Goal: Task Accomplishment & Management: Manage account settings

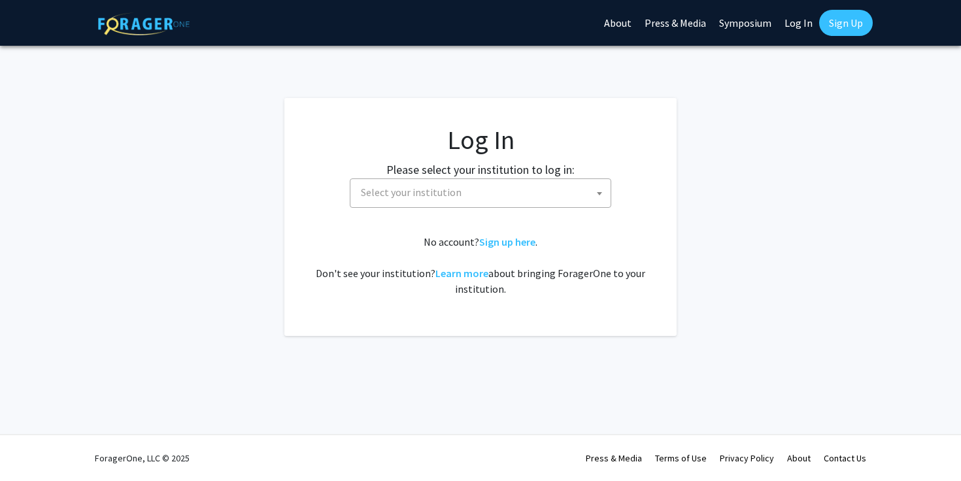
select select
click at [560, 193] on span "Select your institution" at bounding box center [483, 192] width 255 height 27
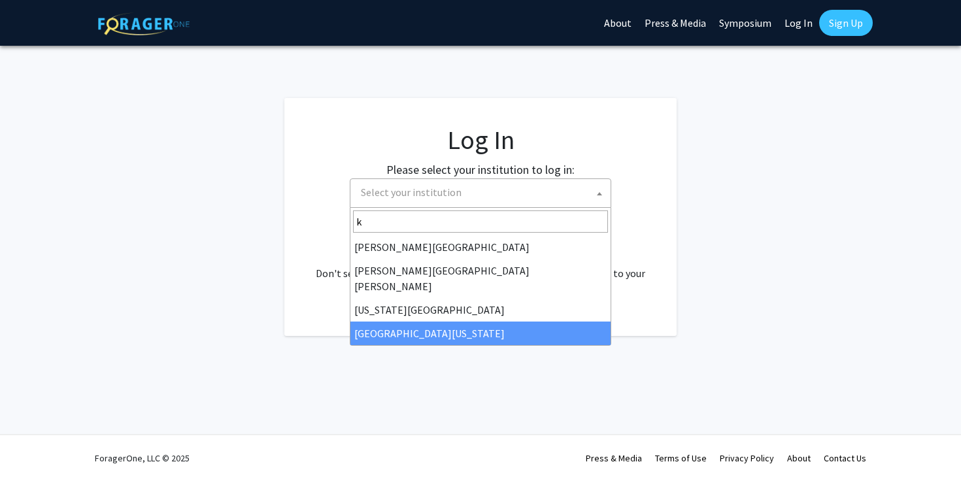
type input "k"
select select "13"
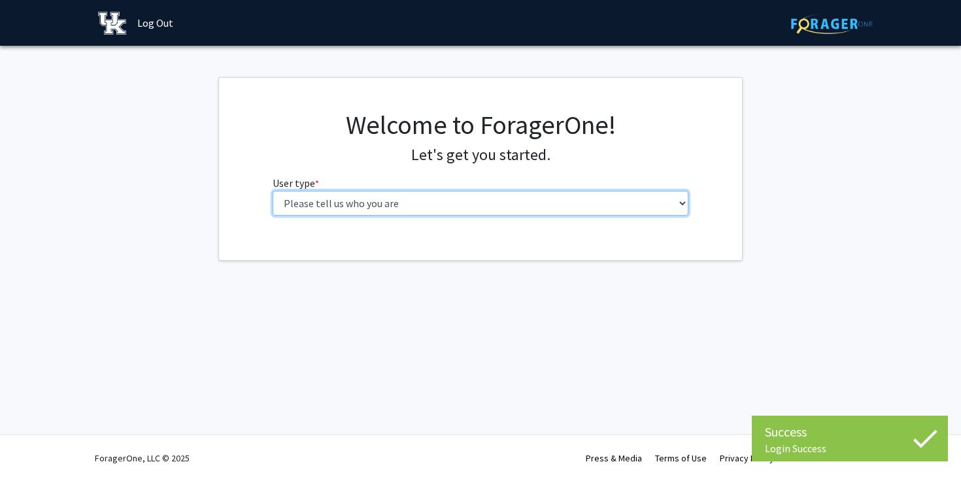
click at [594, 197] on select "Please tell us who you are Undergraduate Student Master's Student Doctoral Cand…" at bounding box center [481, 203] width 417 height 25
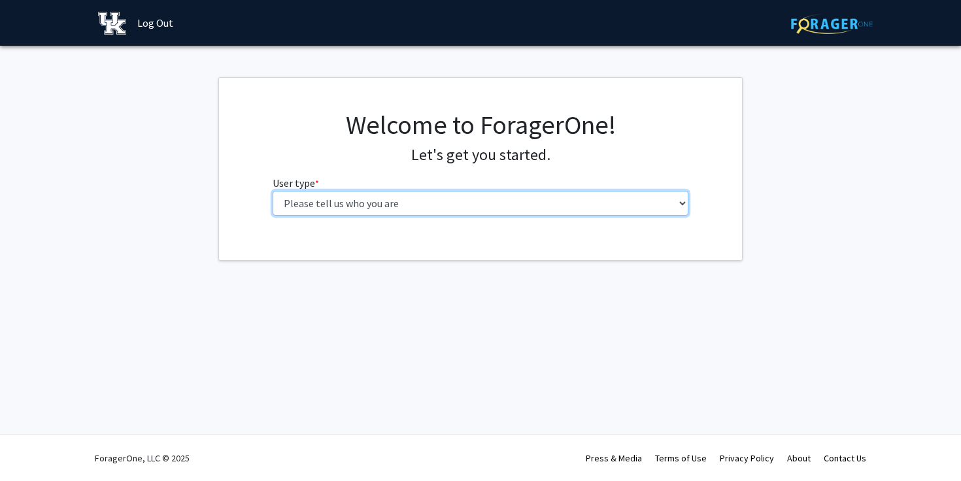
select select "1: undergrad"
click at [273, 191] on select "Please tell us who you are Undergraduate Student Master's Student Doctoral Cand…" at bounding box center [481, 203] width 417 height 25
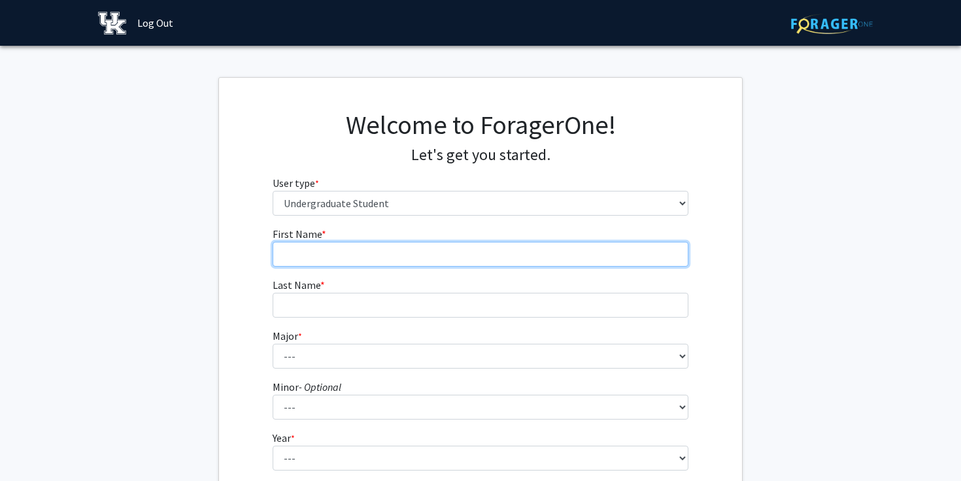
click at [549, 255] on input "First Name * required" at bounding box center [481, 254] width 417 height 25
type input "[PERSON_NAME]"
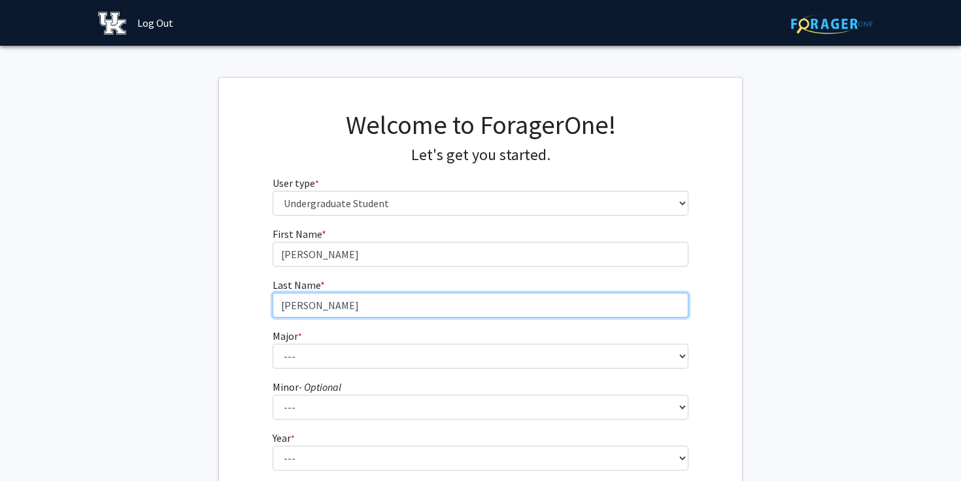
type input "[PERSON_NAME]"
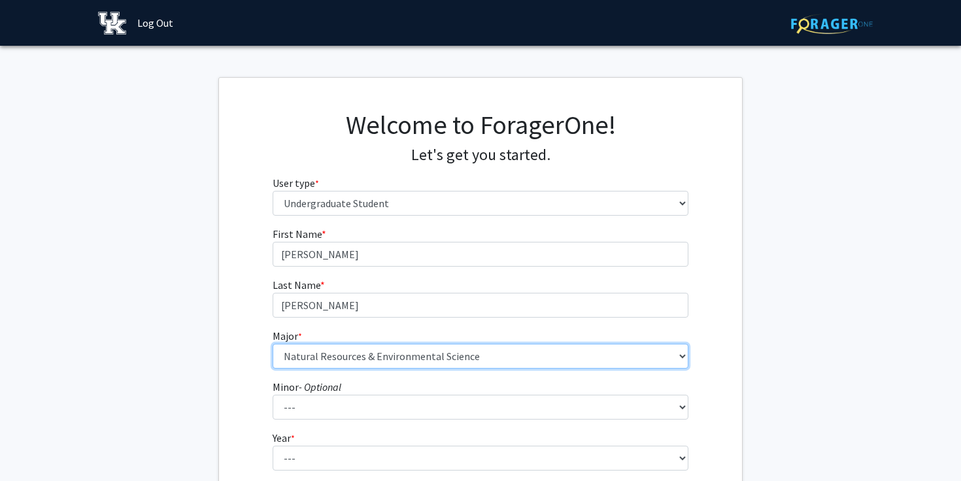
select select "97: 934"
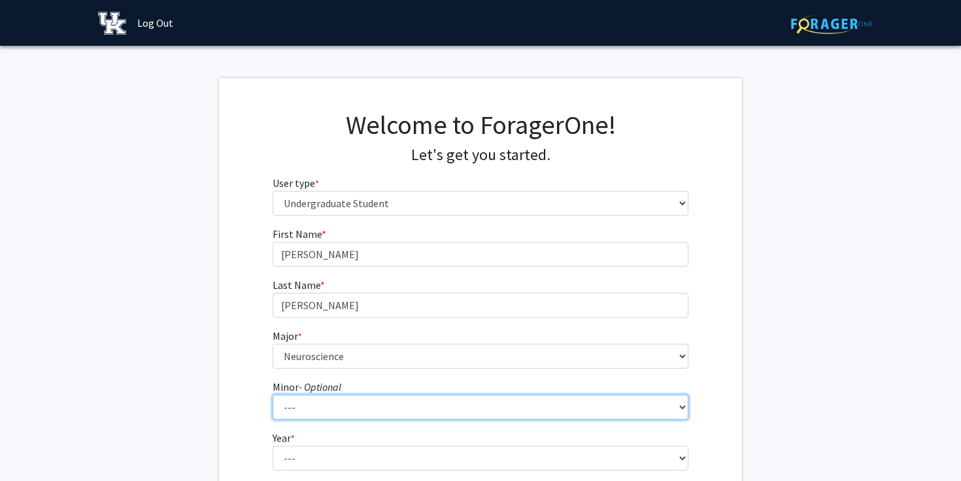
click at [341, 398] on select "--- African American & Africana Studies Agricultural Economics American Studies…" at bounding box center [481, 407] width 417 height 25
select select "11: 663"
click at [273, 395] on select "--- African American & Africana Studies Agricultural Economics American Studies…" at bounding box center [481, 407] width 417 height 25
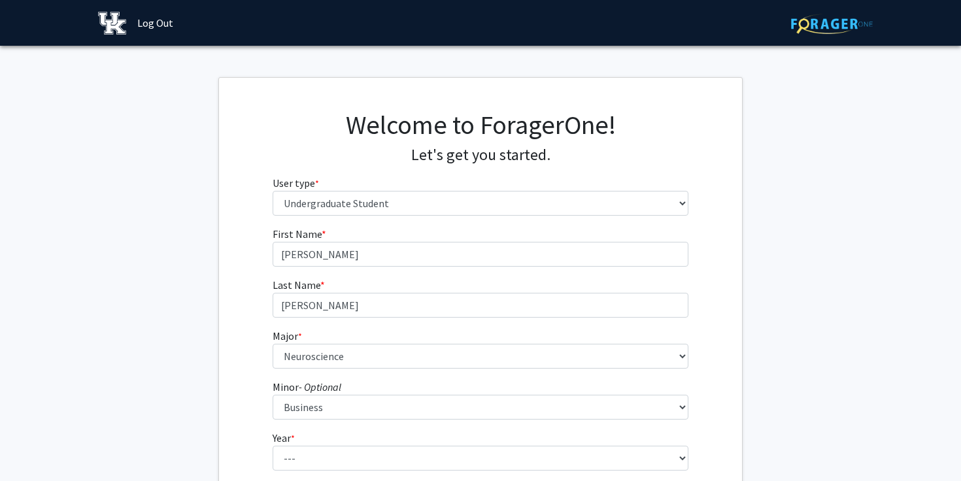
click at [270, 366] on div "First Name * required [PERSON_NAME] Last Name * required [PERSON_NAME] * requir…" at bounding box center [481, 392] width 436 height 332
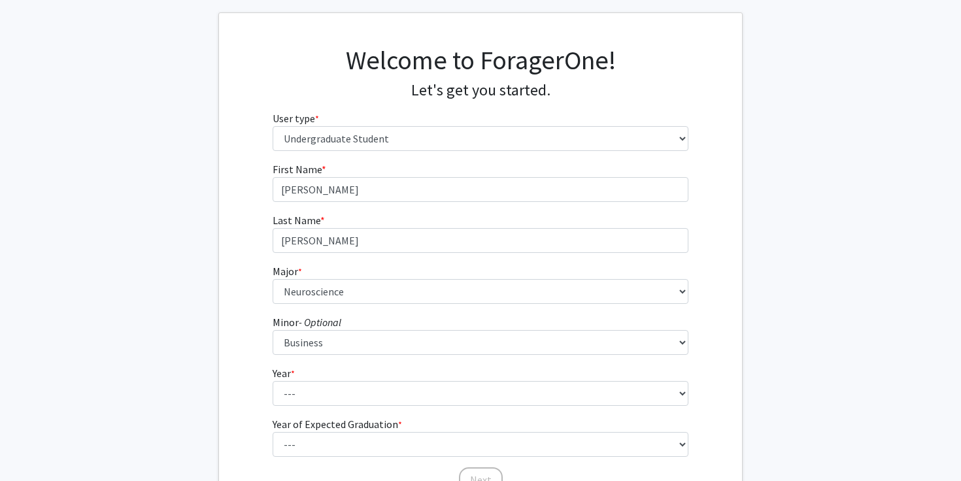
scroll to position [95, 0]
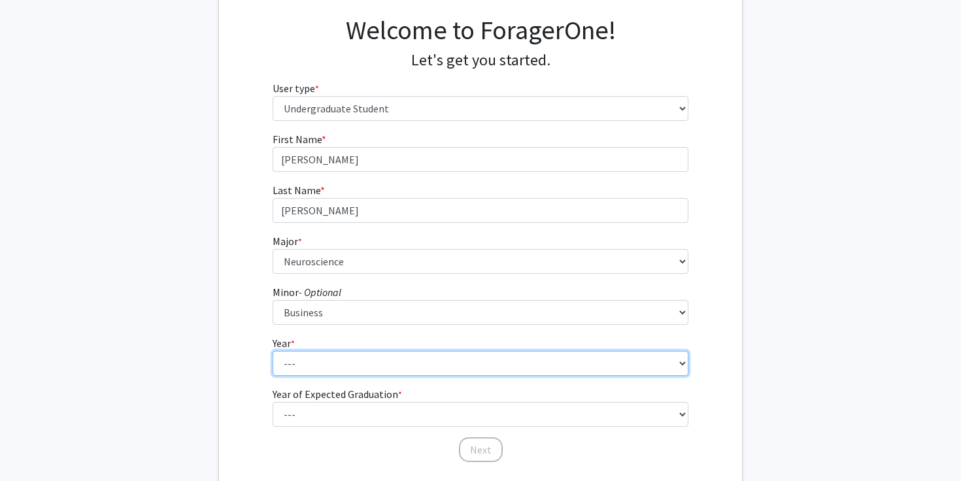
click at [301, 371] on select "--- First-year Sophomore Junior Senior Postbaccalaureate Certificate" at bounding box center [481, 363] width 417 height 25
select select "4: senior"
click at [273, 351] on select "--- First-year Sophomore Junior Senior Postbaccalaureate Certificate" at bounding box center [481, 363] width 417 height 25
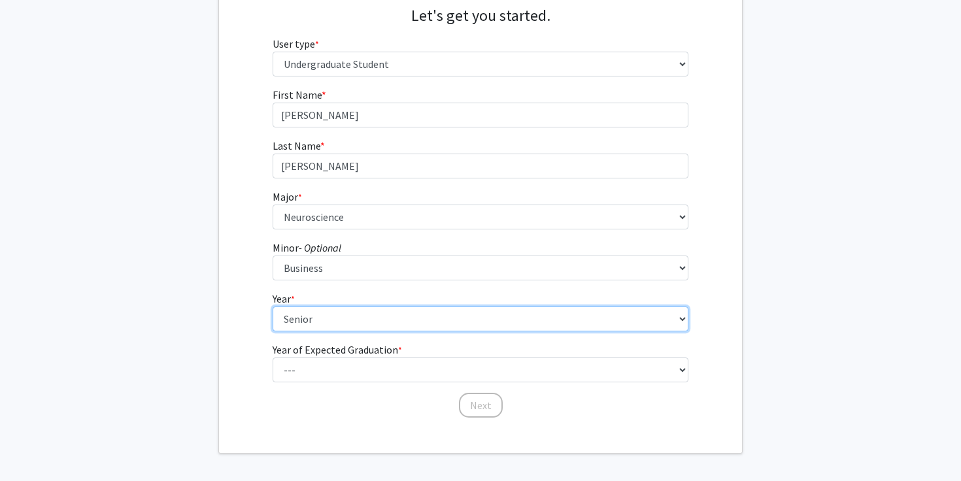
scroll to position [157, 0]
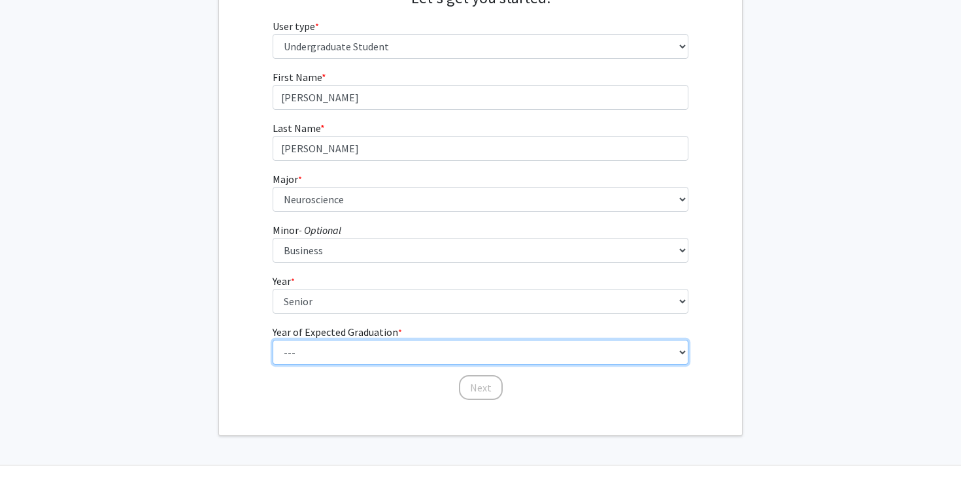
click at [328, 359] on select "--- 2025 2026 2027 2028 2029 2030 2031 2032 2033 2034" at bounding box center [481, 352] width 417 height 25
select select "3: 2027"
click at [273, 340] on select "--- 2025 2026 2027 2028 2029 2030 2031 2032 2033 2034" at bounding box center [481, 352] width 417 height 25
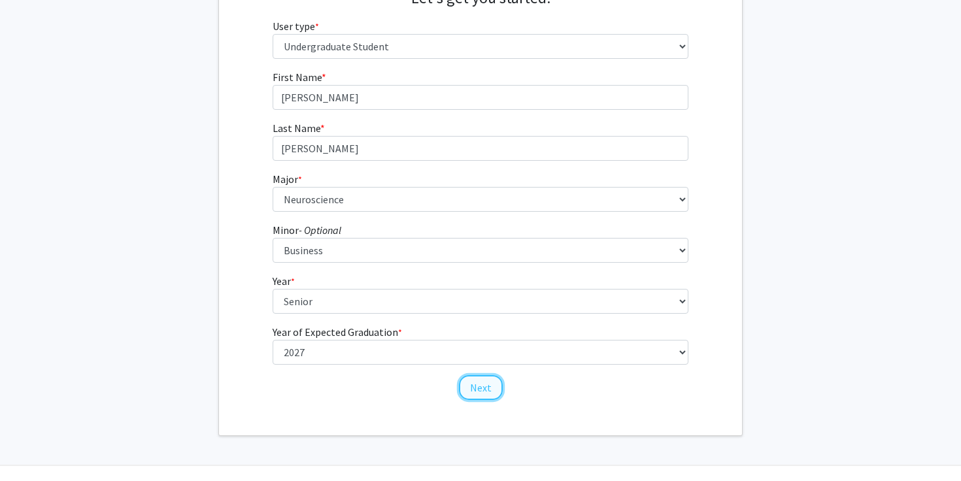
click at [478, 388] on button "Next" at bounding box center [481, 387] width 44 height 25
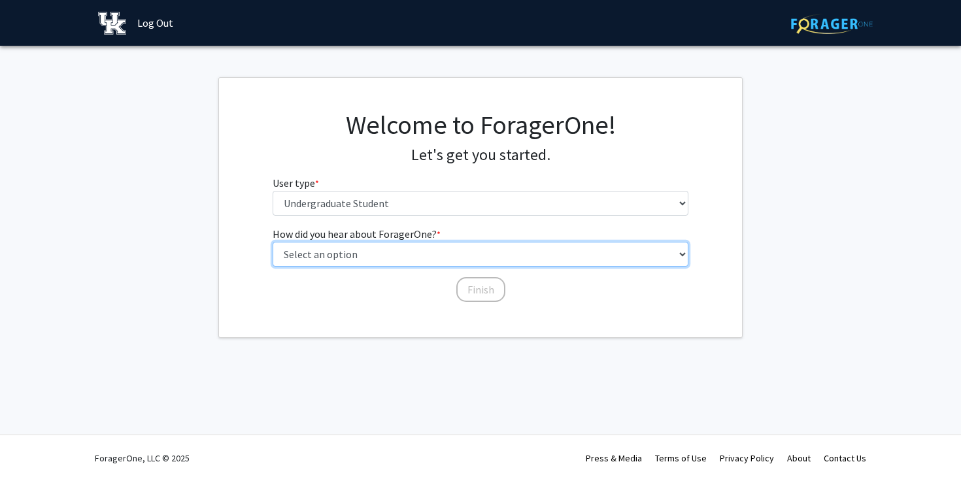
click at [418, 252] on select "Select an option Peer/student recommendation Faculty/staff recommendation Unive…" at bounding box center [481, 254] width 417 height 25
select select "2: faculty_recommendation"
click at [273, 242] on select "Select an option Peer/student recommendation Faculty/staff recommendation Unive…" at bounding box center [481, 254] width 417 height 25
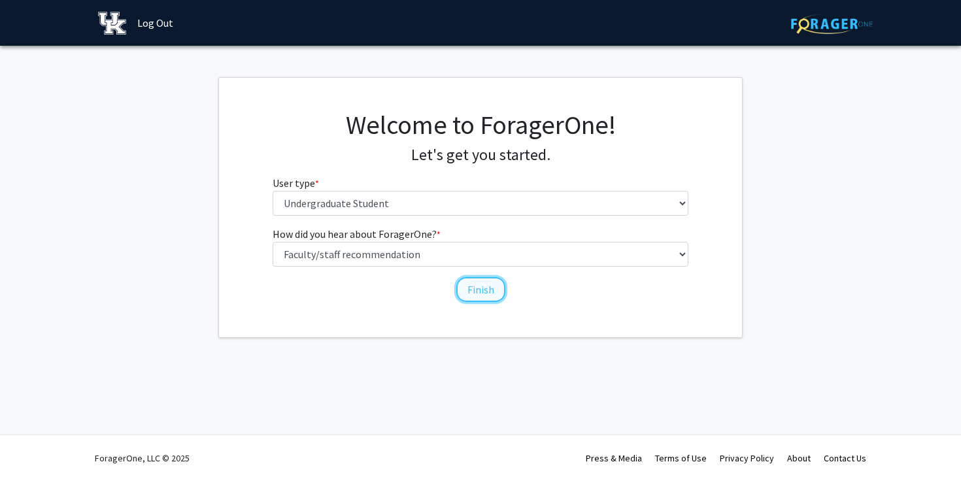
click at [469, 289] on button "Finish" at bounding box center [480, 289] width 49 height 25
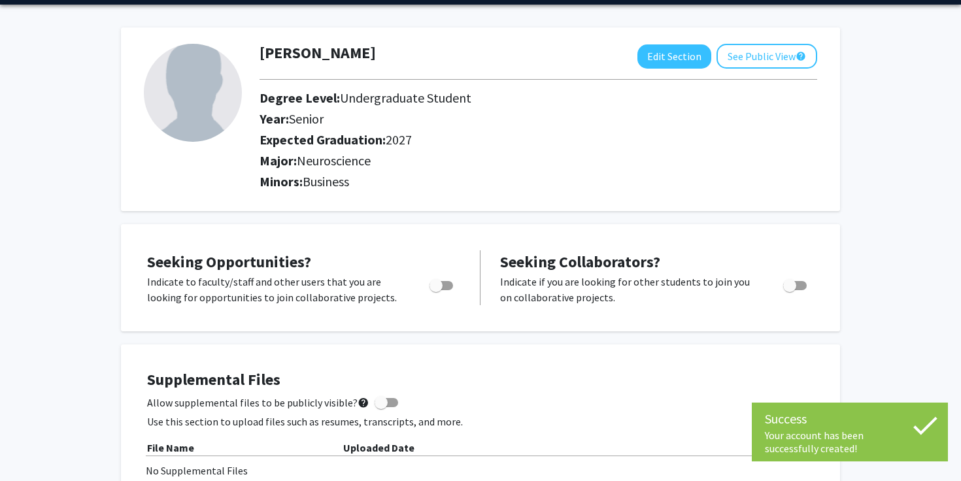
scroll to position [44, 0]
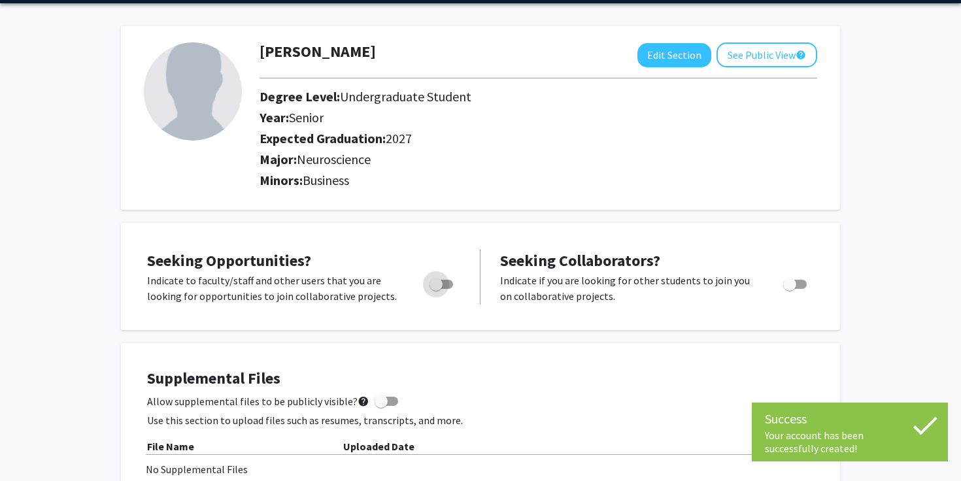
click at [447, 278] on label "Toggle" at bounding box center [438, 285] width 29 height 16
click at [436, 289] on input "Are you actively seeking opportunities?" at bounding box center [435, 289] width 1 height 1
checkbox input "true"
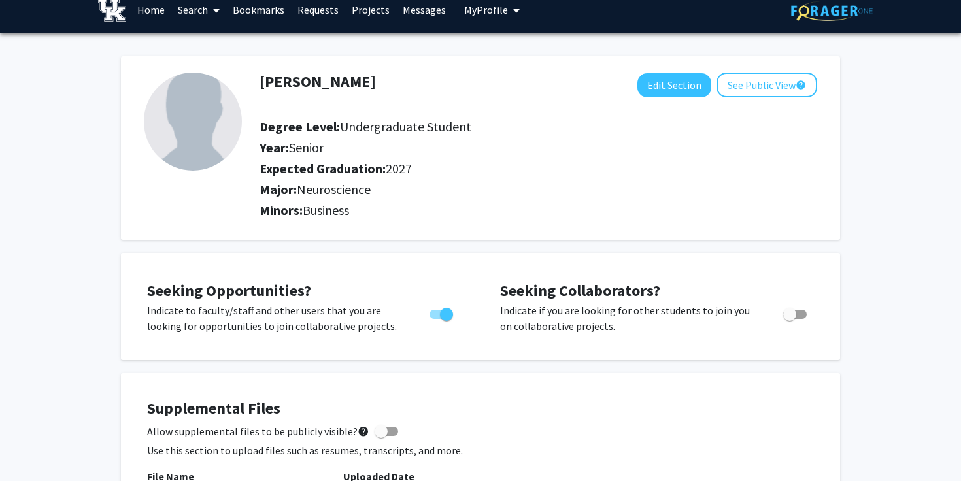
scroll to position [0, 0]
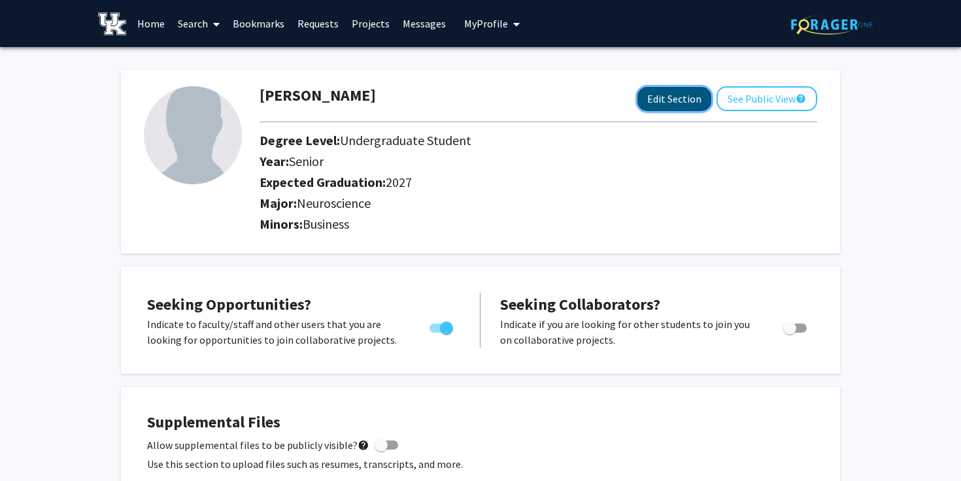
click at [685, 98] on button "Edit Section" at bounding box center [675, 99] width 74 height 24
select select "senior"
select select "2027"
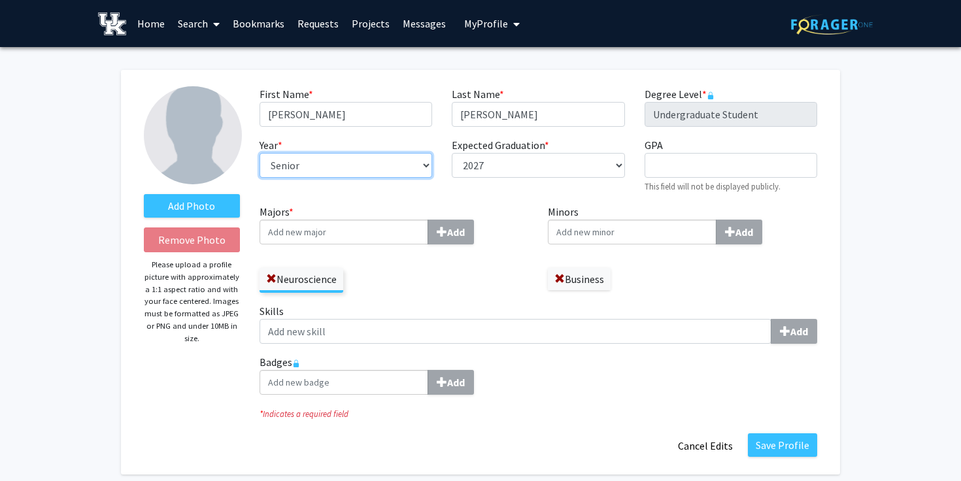
click at [420, 158] on select "--- First-year Sophomore Junior Senior Postbaccalaureate Certificate" at bounding box center [346, 165] width 173 height 25
select select "junior"
click at [260, 153] on select "--- First-year Sophomore Junior Senior Postbaccalaureate Certificate" at bounding box center [346, 165] width 173 height 25
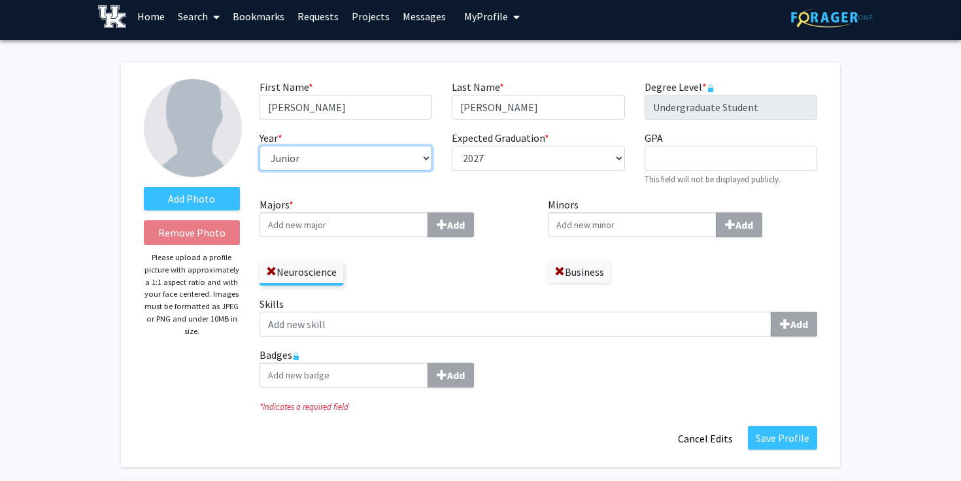
scroll to position [8, 0]
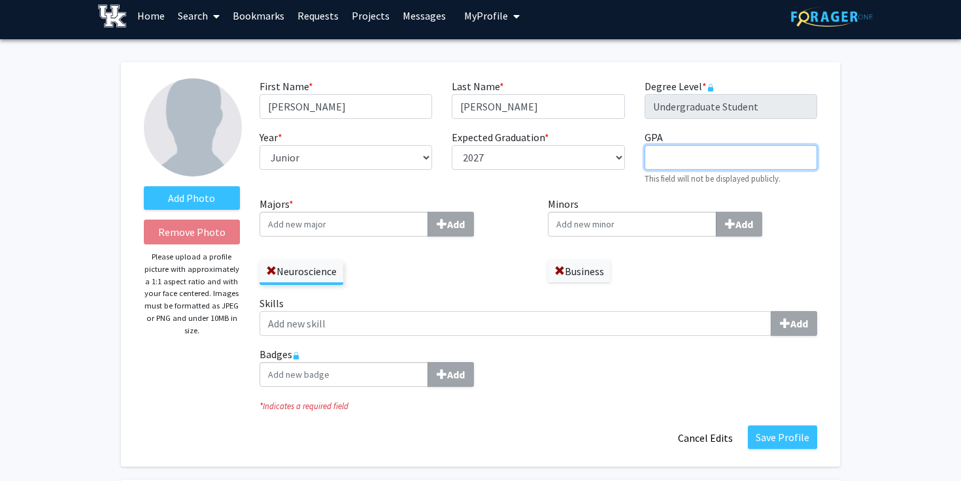
click at [689, 161] on input "GPA required" at bounding box center [731, 157] width 173 height 25
type input "4.0"
click at [789, 192] on div "First Name * required [PERSON_NAME] Last Name * required [PERSON_NAME] Degree L…" at bounding box center [538, 137] width 577 height 118
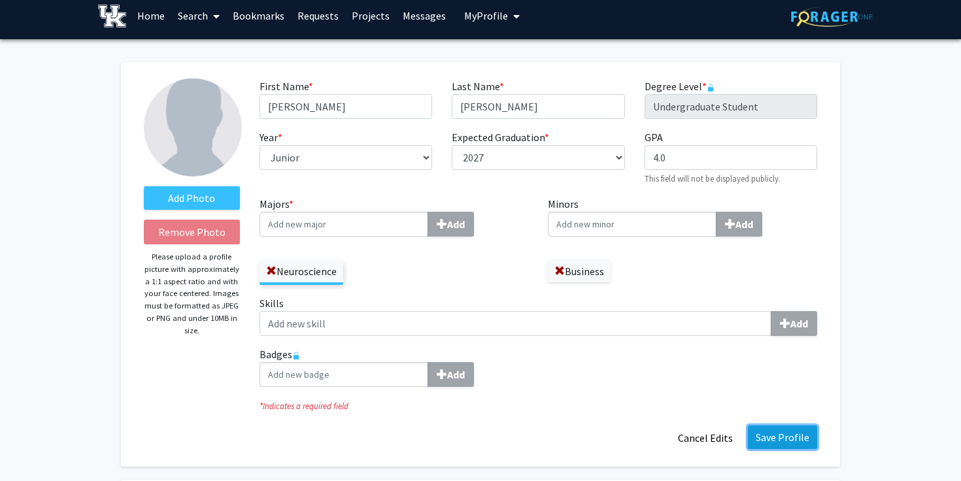
click at [791, 437] on button "Save Profile" at bounding box center [782, 438] width 69 height 24
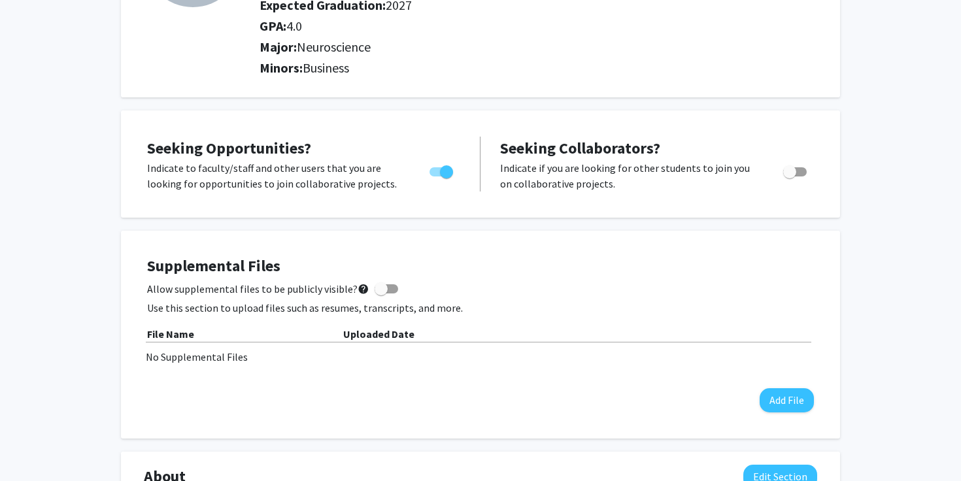
scroll to position [0, 0]
